Goal: Task Accomplishment & Management: Manage account settings

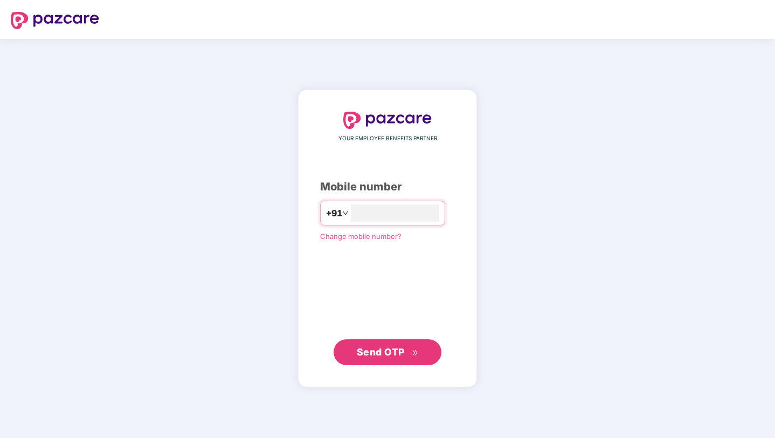
type input "**********"
click at [387, 349] on span "Send OTP" at bounding box center [381, 351] width 48 height 11
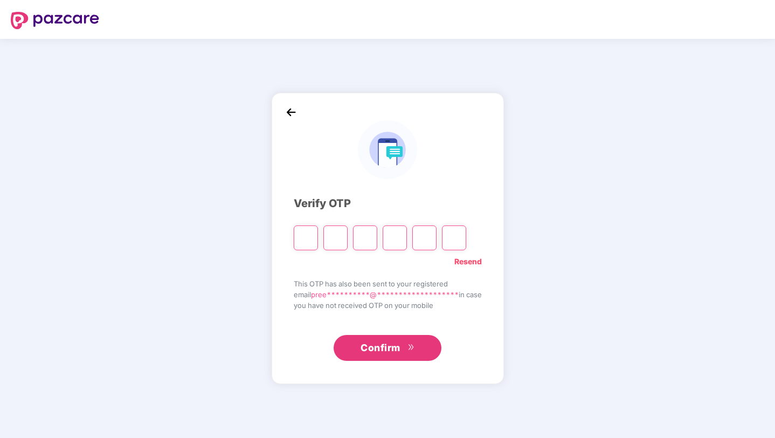
type input "*"
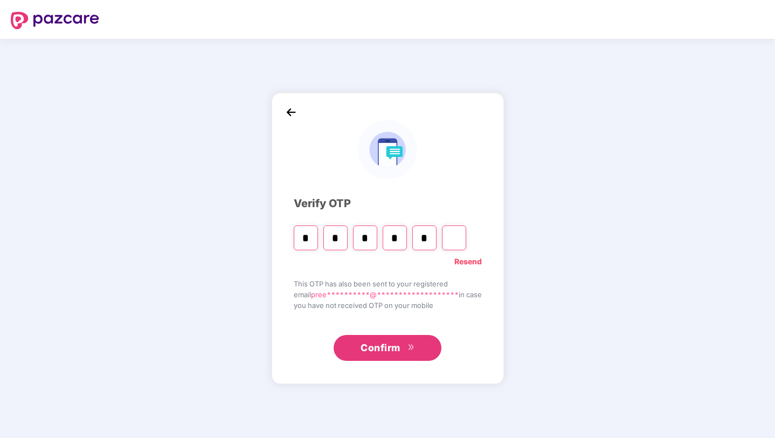
type input "*"
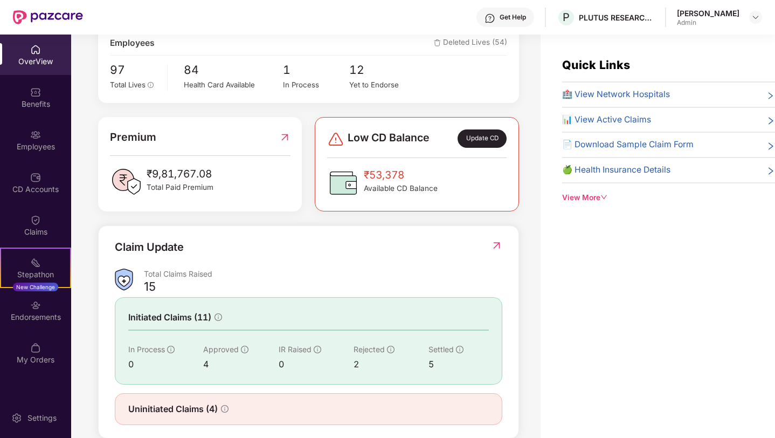
scroll to position [225, 0]
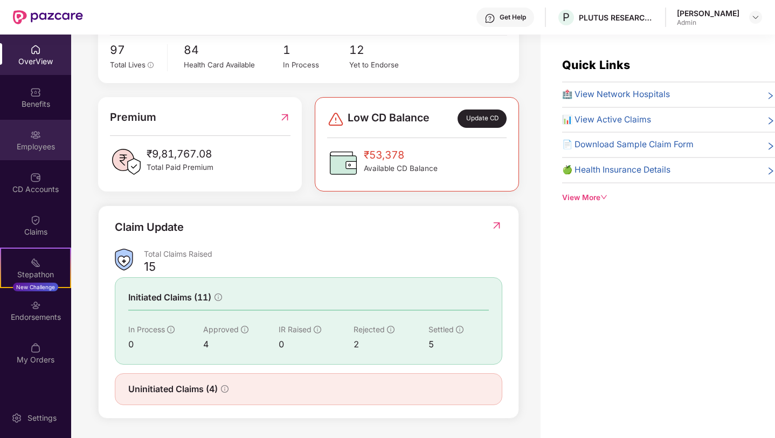
click at [38, 131] on img at bounding box center [35, 134] width 11 height 11
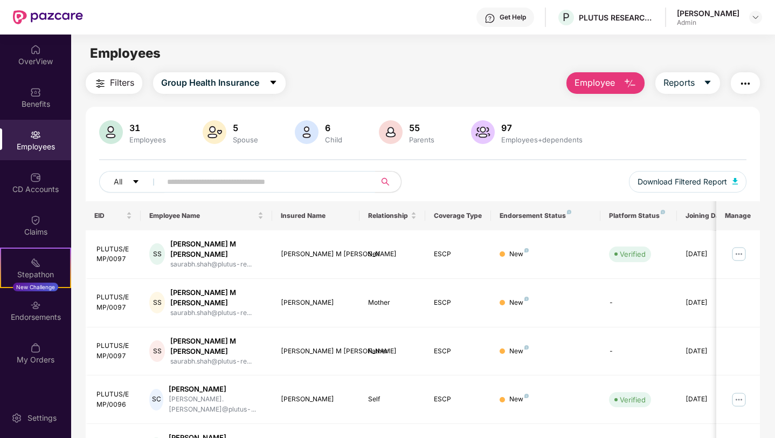
click at [191, 176] on input "text" at bounding box center [264, 182] width 194 height 16
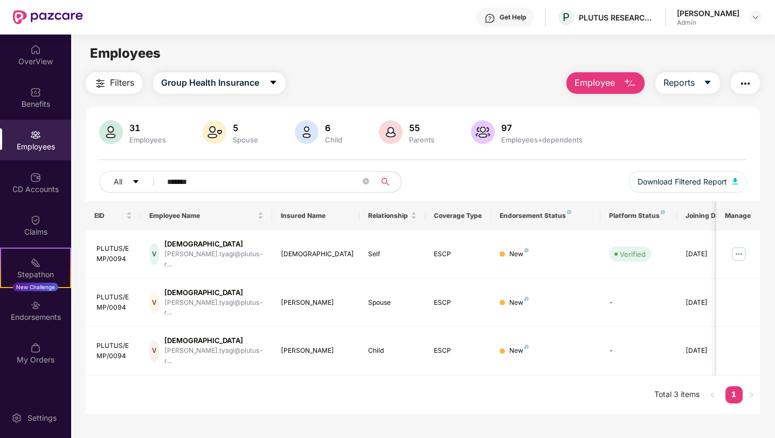
type input "*******"
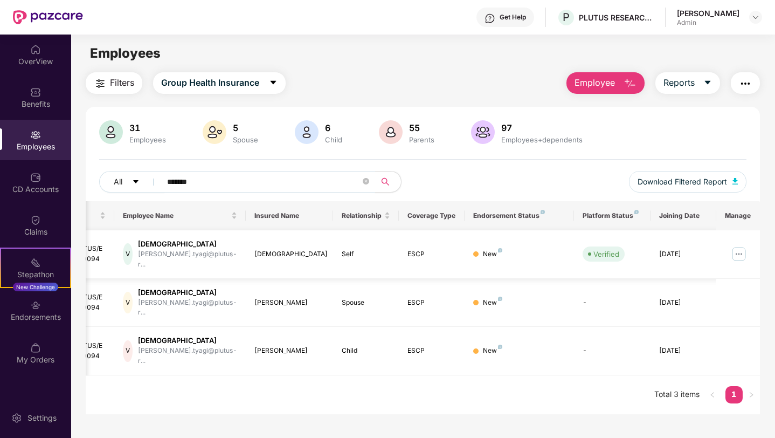
click at [739, 251] on img at bounding box center [738, 253] width 17 height 17
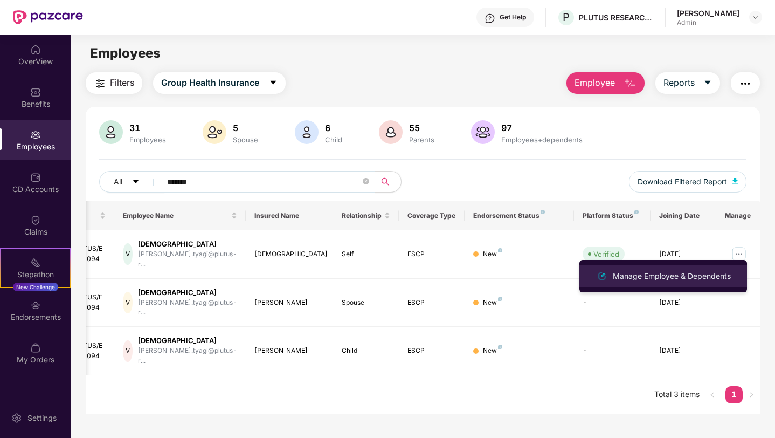
click at [670, 279] on div "Manage Employee & Dependents" at bounding box center [672, 276] width 122 height 12
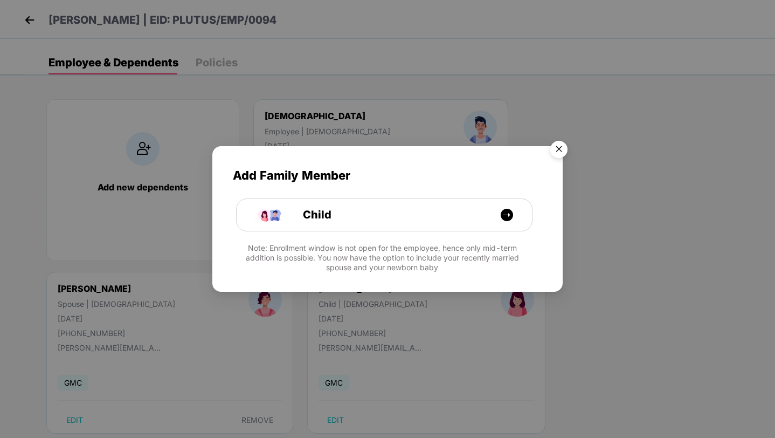
click at [562, 149] on img "Close" at bounding box center [559, 151] width 30 height 30
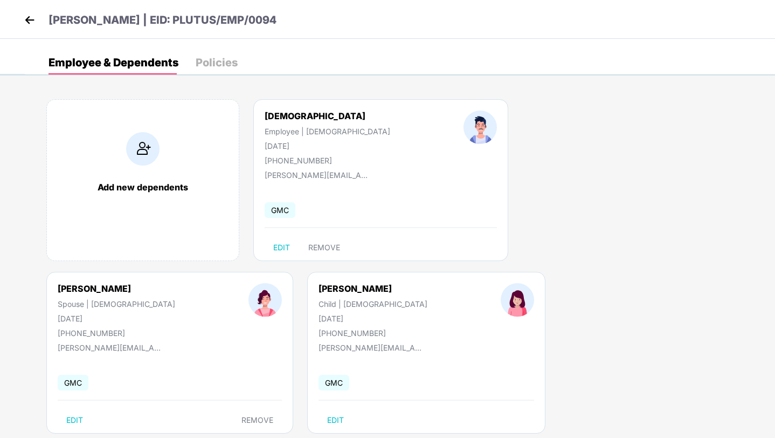
click at [147, 150] on img at bounding box center [142, 148] width 33 height 33
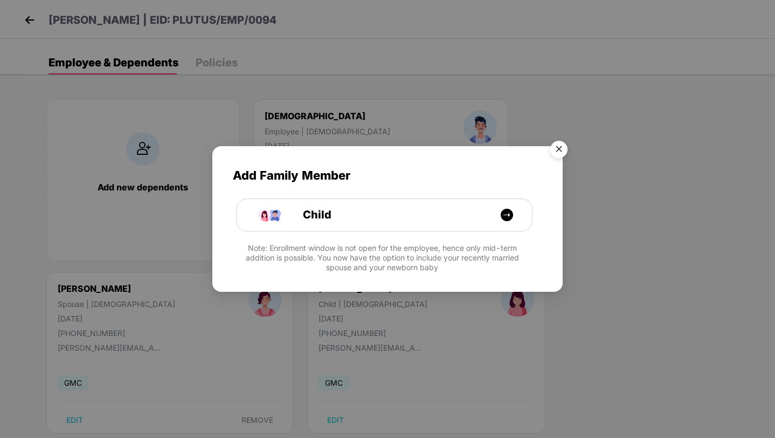
click at [558, 147] on img "Close" at bounding box center [559, 151] width 30 height 30
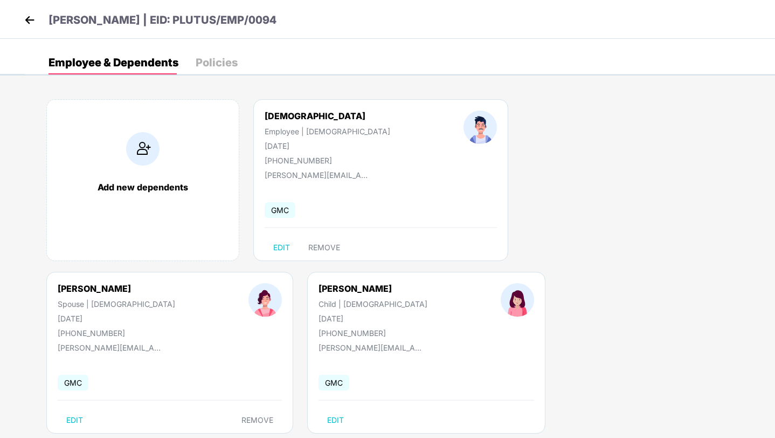
scroll to position [23, 0]
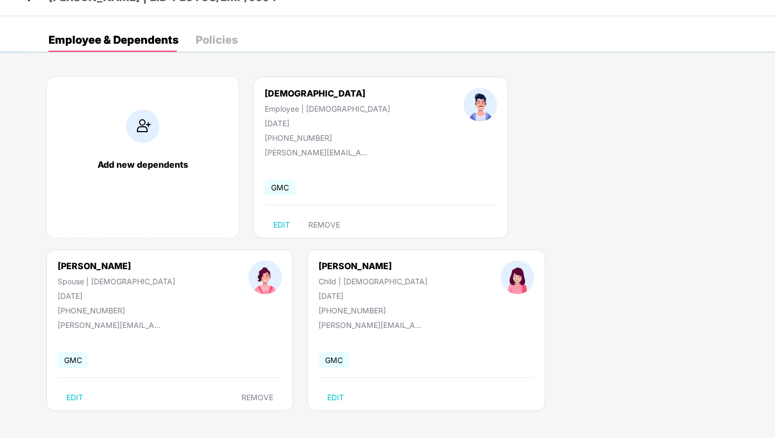
click at [140, 122] on img at bounding box center [142, 125] width 33 height 33
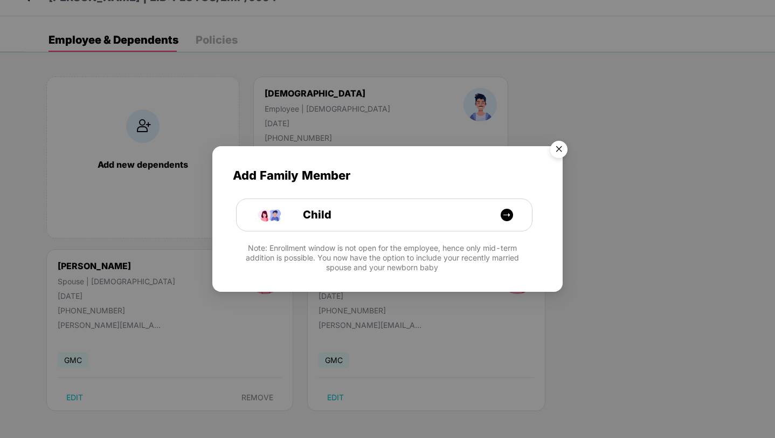
click at [559, 145] on img "Close" at bounding box center [559, 151] width 30 height 30
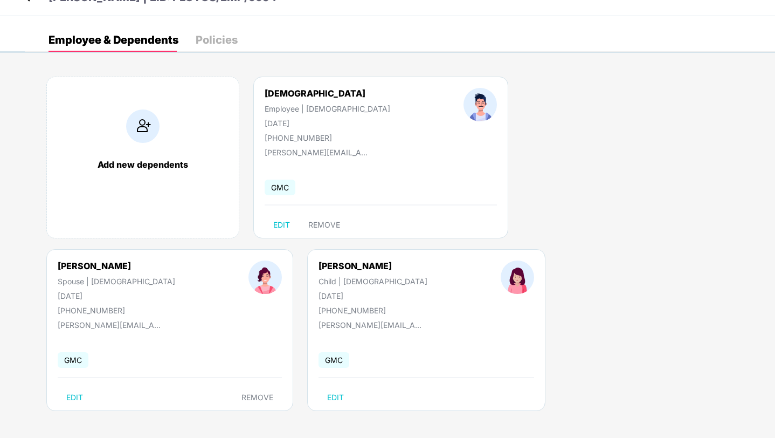
scroll to position [0, 0]
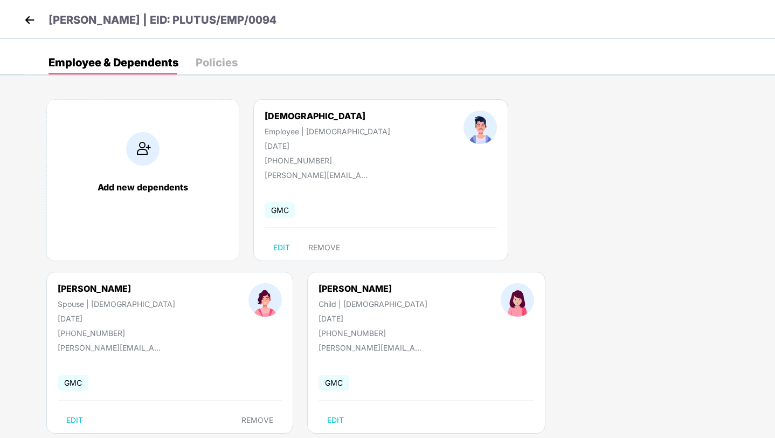
click at [29, 22] on img at bounding box center [30, 20] width 16 height 16
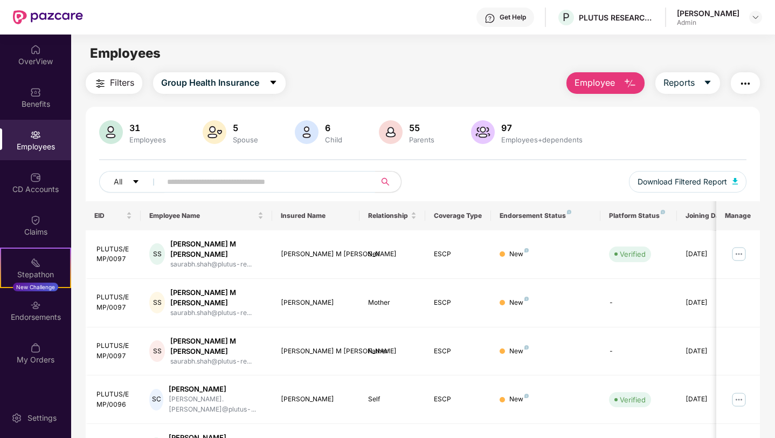
click at [205, 181] on input "text" at bounding box center [264, 182] width 194 height 16
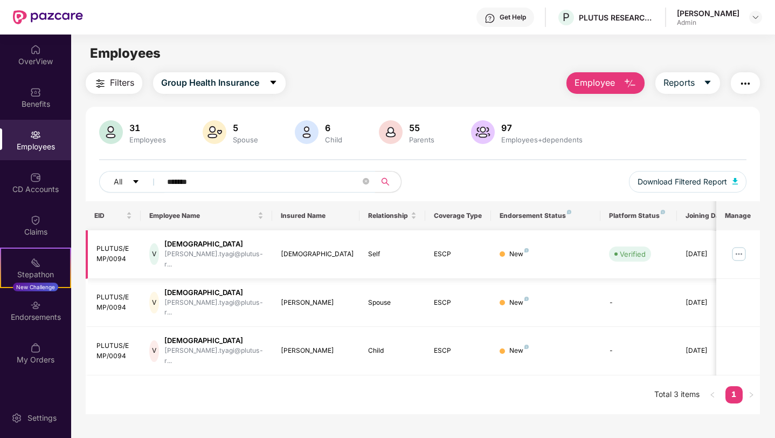
type input "*******"
click at [740, 248] on img at bounding box center [738, 253] width 17 height 17
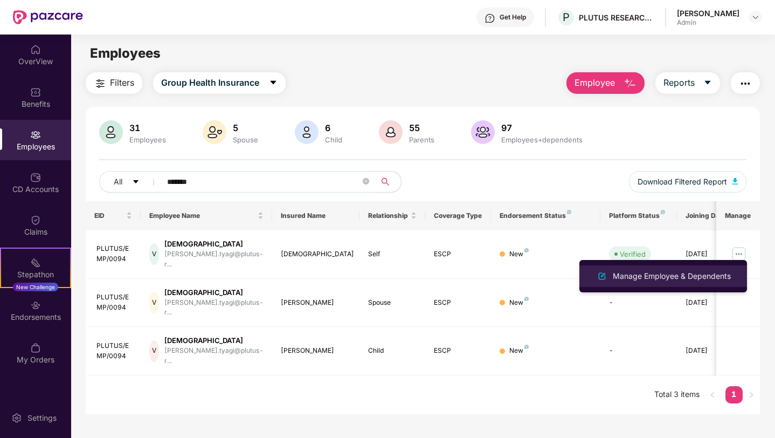
click at [663, 274] on div "Manage Employee & Dependents" at bounding box center [672, 276] width 122 height 12
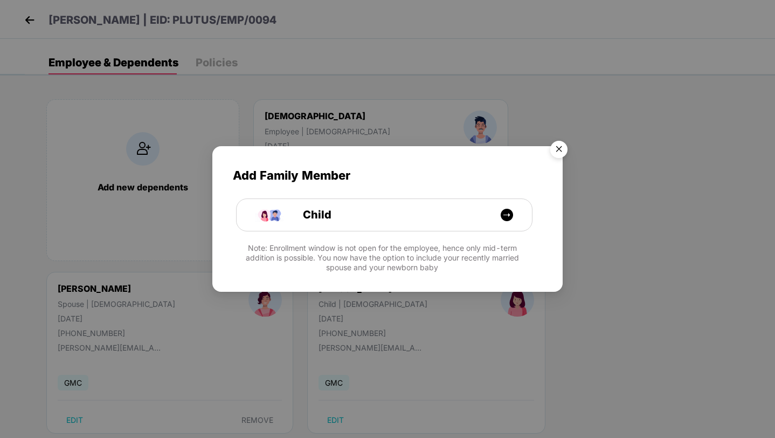
click at [564, 149] on img "Close" at bounding box center [559, 151] width 30 height 30
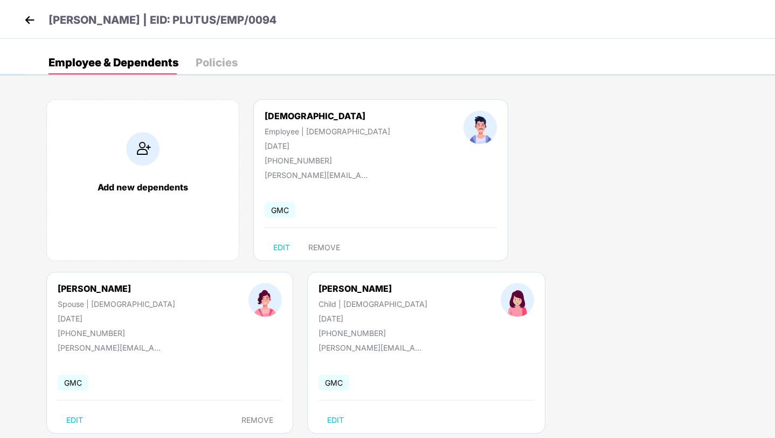
click at [382, 347] on div "Add new dependents [PERSON_NAME] Employee | [DEMOGRAPHIC_DATA] [DATE] [PHONE_NU…" at bounding box center [400, 271] width 750 height 377
click at [146, 157] on img at bounding box center [142, 148] width 33 height 33
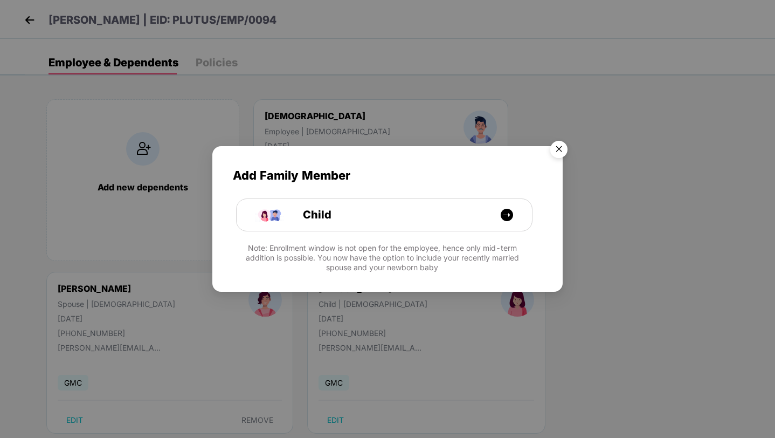
click at [557, 153] on img "Close" at bounding box center [559, 151] width 30 height 30
